Goal: Transaction & Acquisition: Purchase product/service

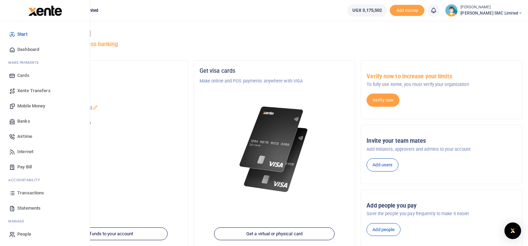
click at [34, 188] on link "Transactions" at bounding box center [45, 192] width 79 height 15
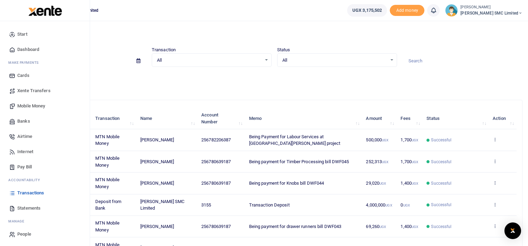
click at [32, 105] on span "Mobile Money" at bounding box center [31, 106] width 28 height 7
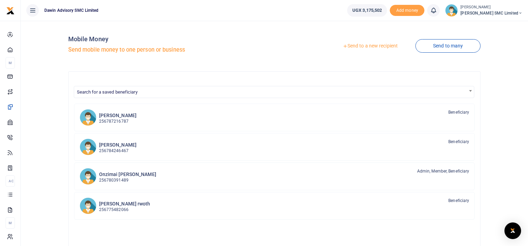
click at [350, 45] on link "Send to a new recipient" at bounding box center [370, 46] width 90 height 12
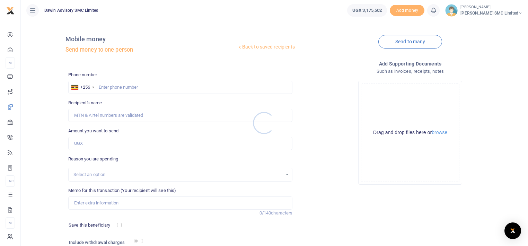
click at [109, 84] on div at bounding box center [264, 123] width 528 height 246
click at [107, 89] on input "text" at bounding box center [180, 87] width 224 height 13
type input "0"
type input "775482066"
type input "[PERSON_NAME]"
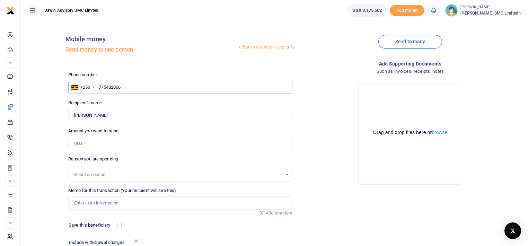
type input "775482066"
click at [96, 145] on input "Amount you want to send" at bounding box center [180, 143] width 224 height 13
type input "25,000"
click at [101, 199] on input "Memo for this transaction (Your recipient will see this)" at bounding box center [180, 202] width 224 height 13
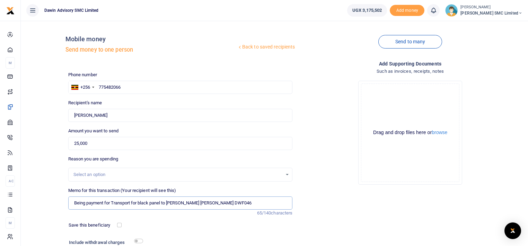
type input "Being payment for Transport for black panel to Robert bill DWF046"
click at [309, 178] on div "Drop your files here Drag and drop files here or browse Powered by Uppy" at bounding box center [410, 132] width 224 height 115
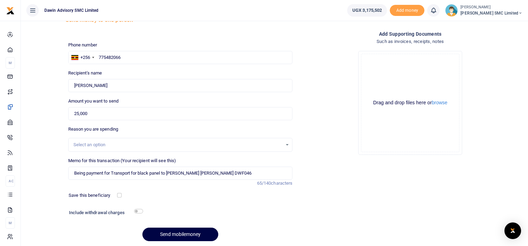
scroll to position [54, 0]
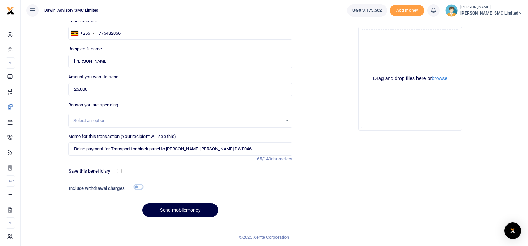
click at [140, 186] on input "checkbox" at bounding box center [138, 187] width 9 height 5
checkbox input "true"
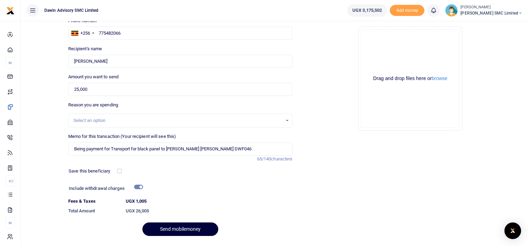
click at [175, 229] on button "Send mobilemoney" at bounding box center [180, 229] width 76 height 14
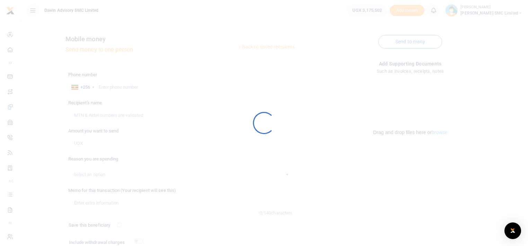
scroll to position [54, 0]
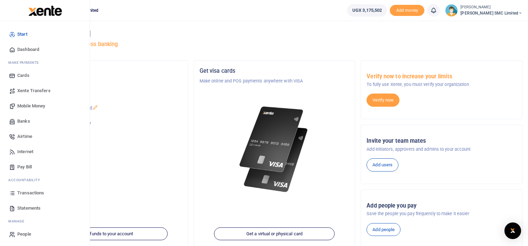
click at [27, 192] on span "Transactions" at bounding box center [30, 192] width 27 height 7
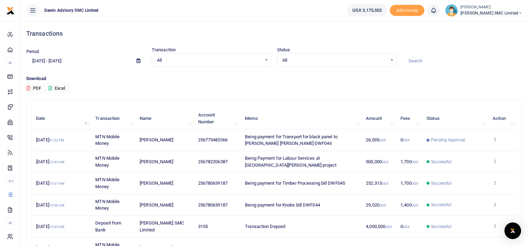
click at [301, 96] on div "Transactions Period [DATE] - [DATE] Transaction All Select an option... All Air…" at bounding box center [274, 188] width 501 height 335
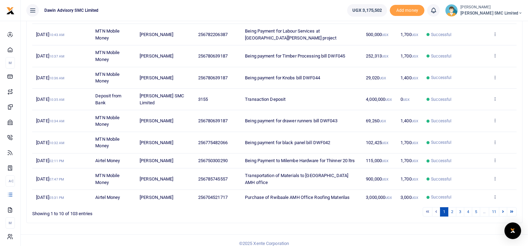
scroll to position [132, 0]
